Goal: Task Accomplishment & Management: Use online tool/utility

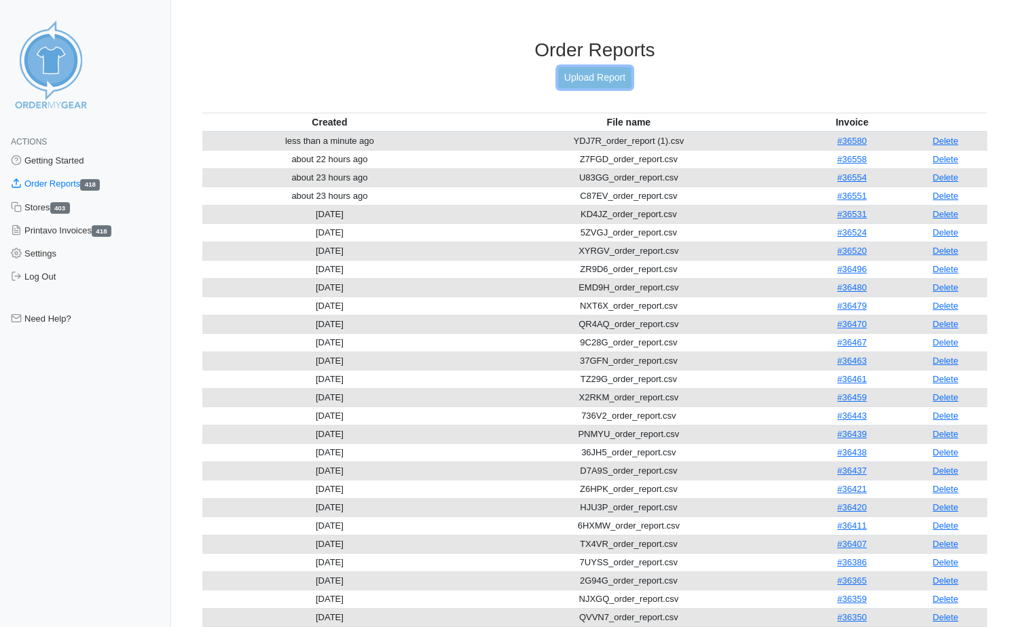
click at [583, 71] on link "Upload Report" at bounding box center [594, 77] width 73 height 21
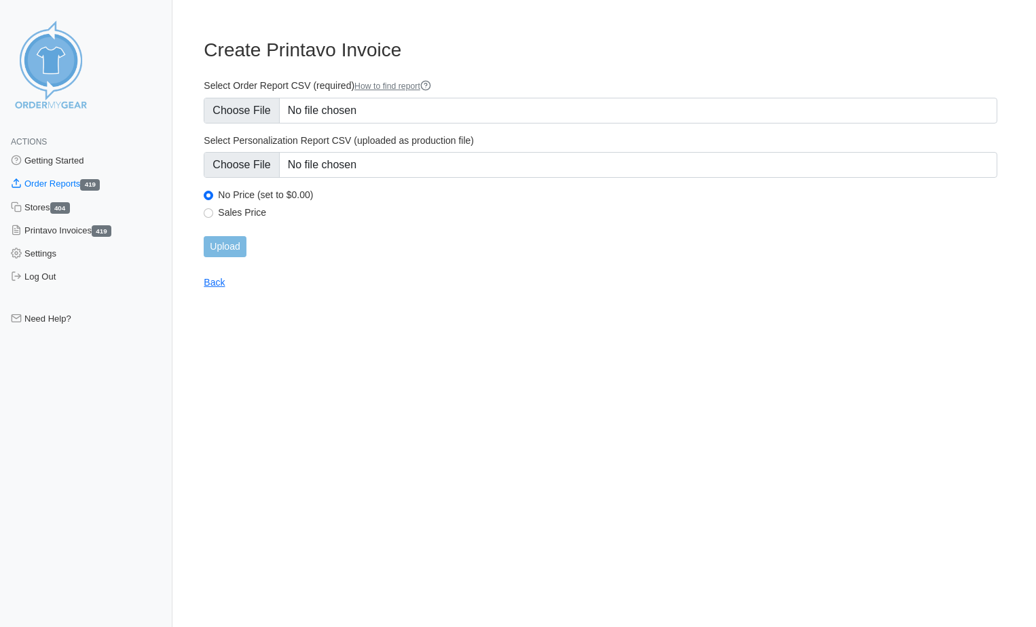
type input "C:\fakepath\69CX3_order_report.csv"
click at [238, 248] on input "Upload" at bounding box center [225, 246] width 42 height 21
